Goal: Find specific page/section

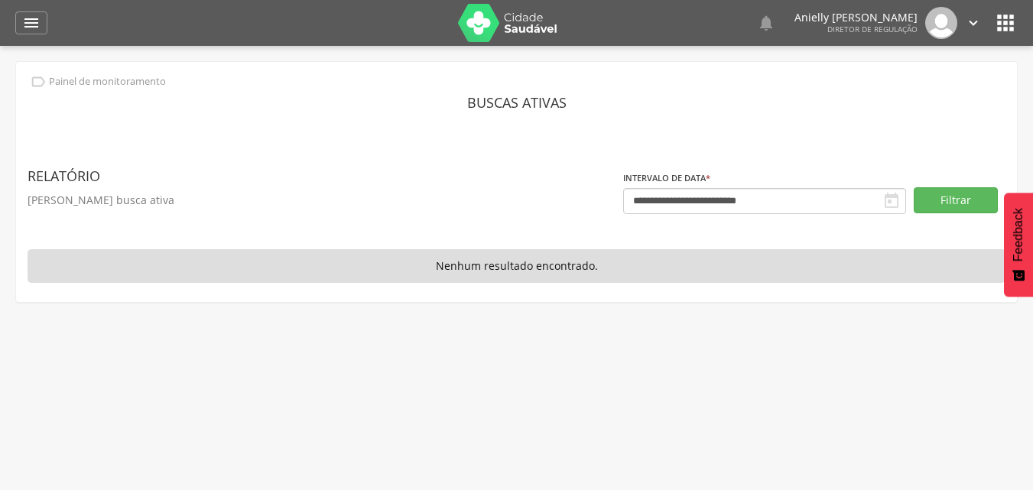
click at [497, 31] on img at bounding box center [507, 23] width 99 height 38
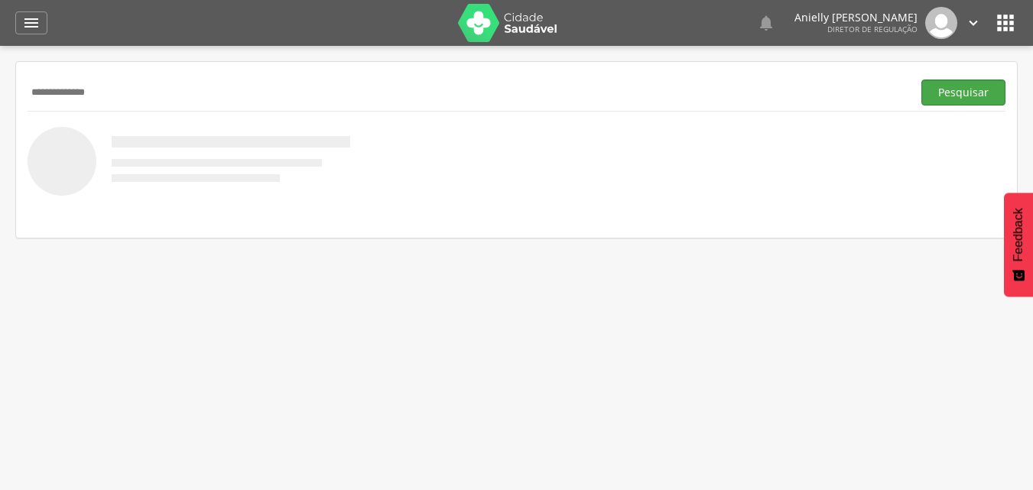
type input "**********"
click at [967, 83] on button "Pesquisar" at bounding box center [963, 92] width 84 height 26
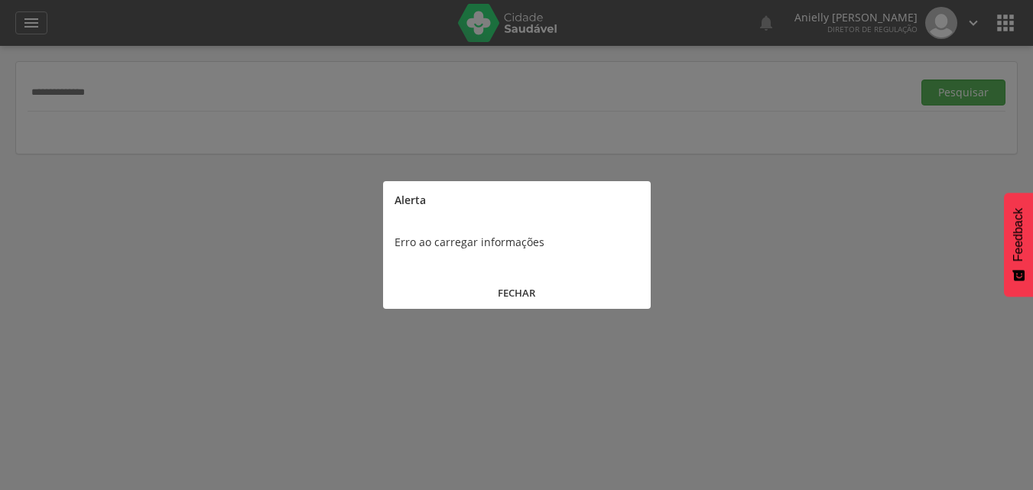
click at [523, 288] on button "FECHAR" at bounding box center [517, 293] width 268 height 33
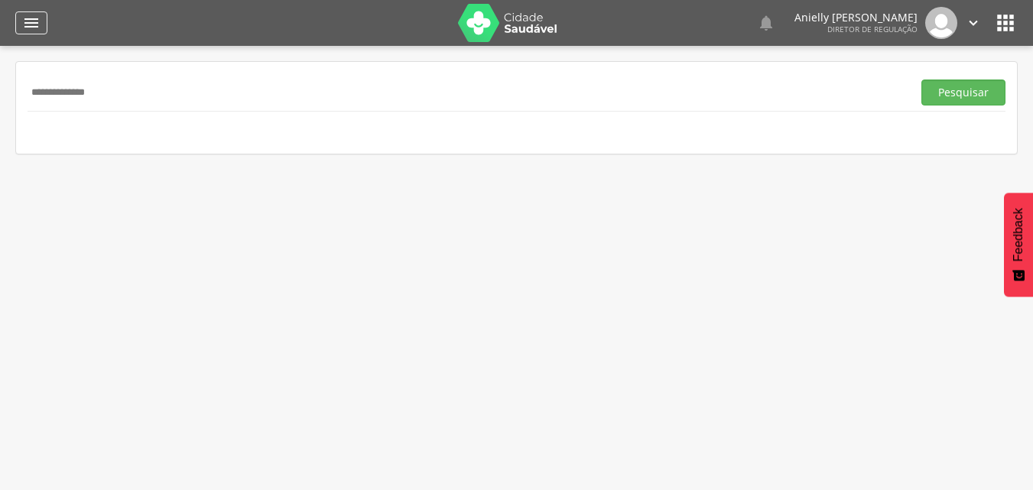
click at [26, 31] on icon "" at bounding box center [31, 23] width 18 height 18
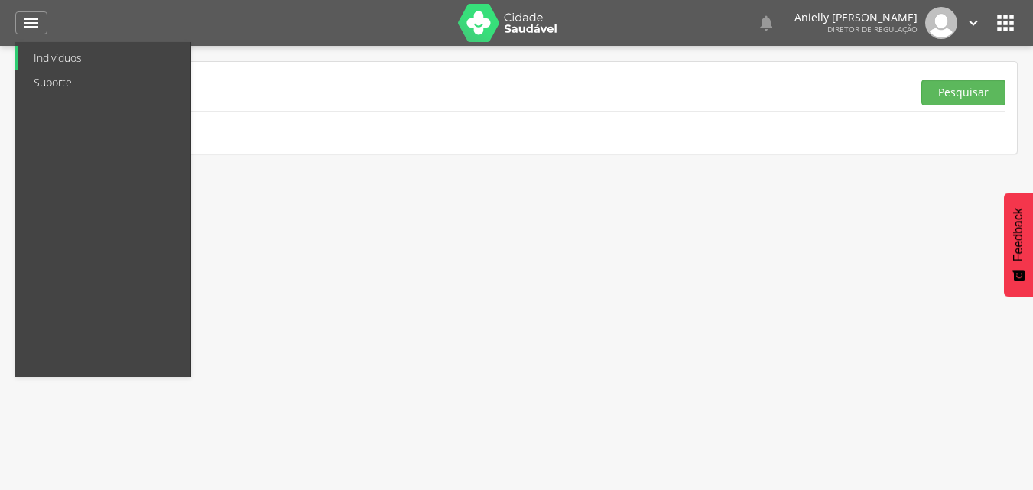
click at [48, 53] on link "Indivíduos" at bounding box center [104, 58] width 172 height 24
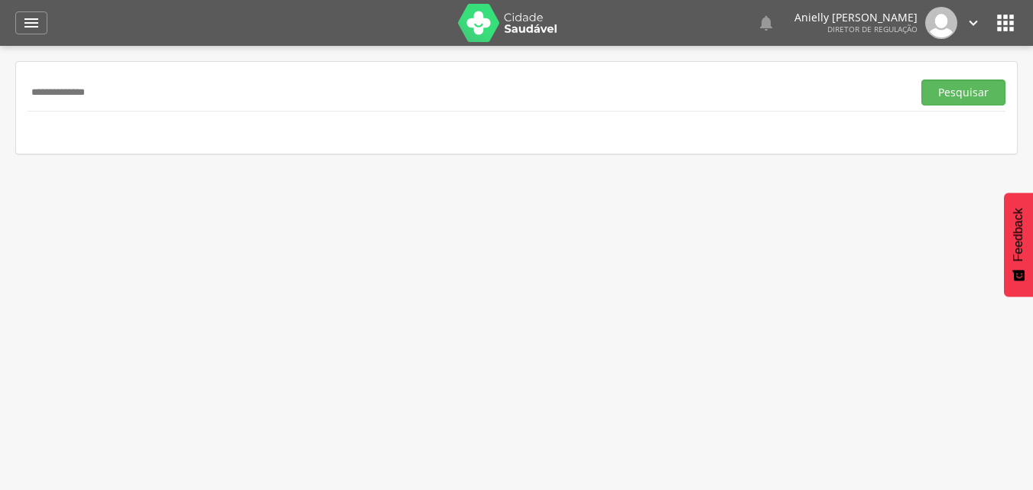
click at [999, 29] on icon "" at bounding box center [1005, 23] width 24 height 24
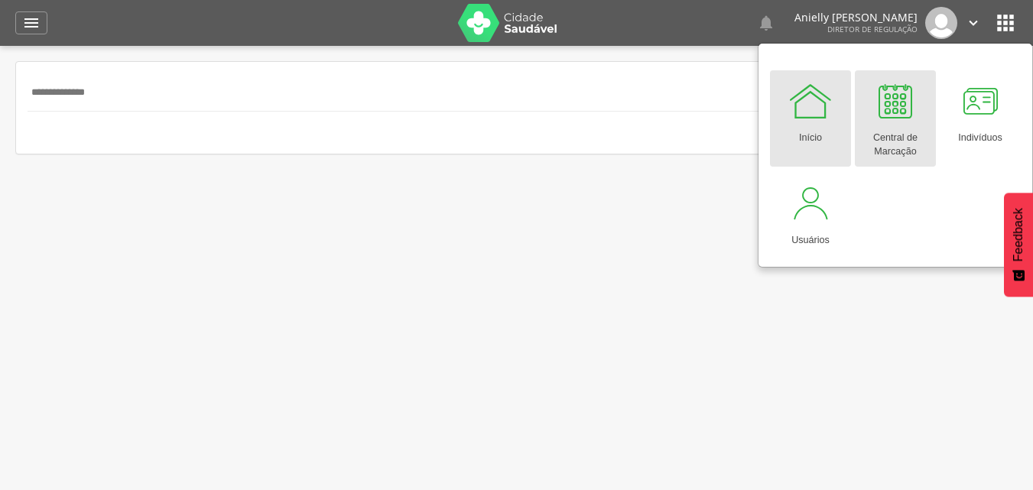
click at [910, 111] on div at bounding box center [895, 101] width 46 height 46
